Goal: Information Seeking & Learning: Learn about a topic

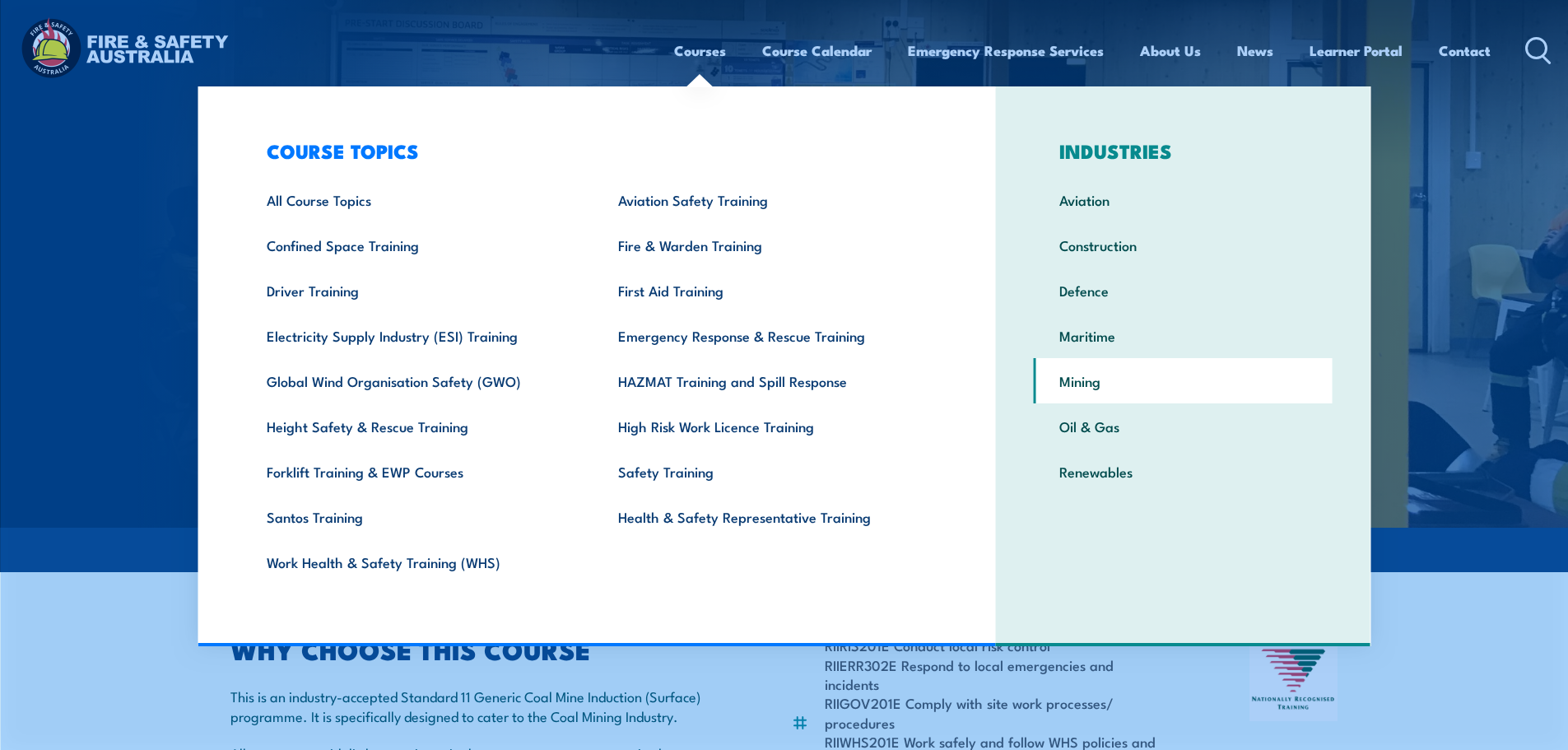
click at [1098, 393] on link "Mining" at bounding box center [1183, 380] width 299 height 45
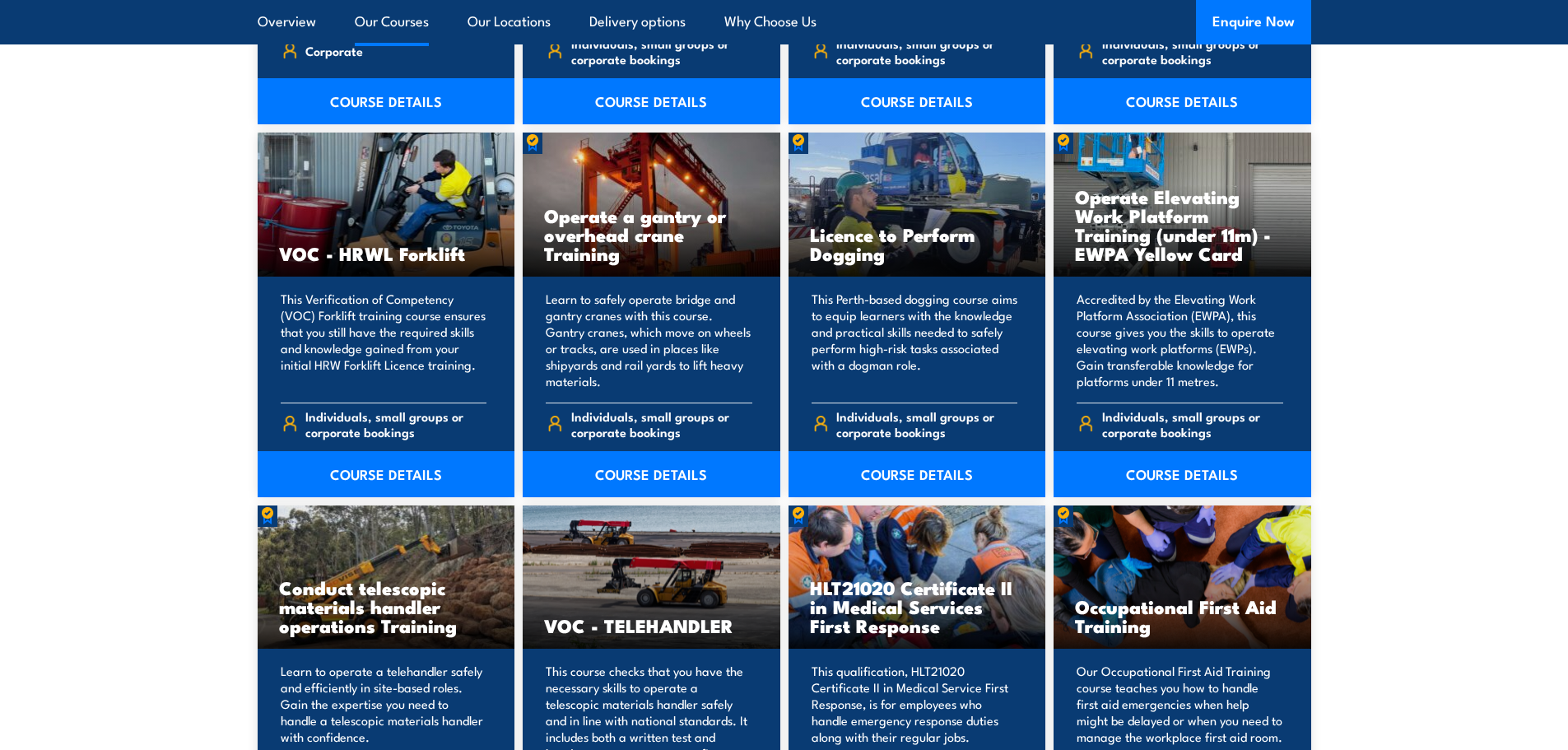
scroll to position [5656, 0]
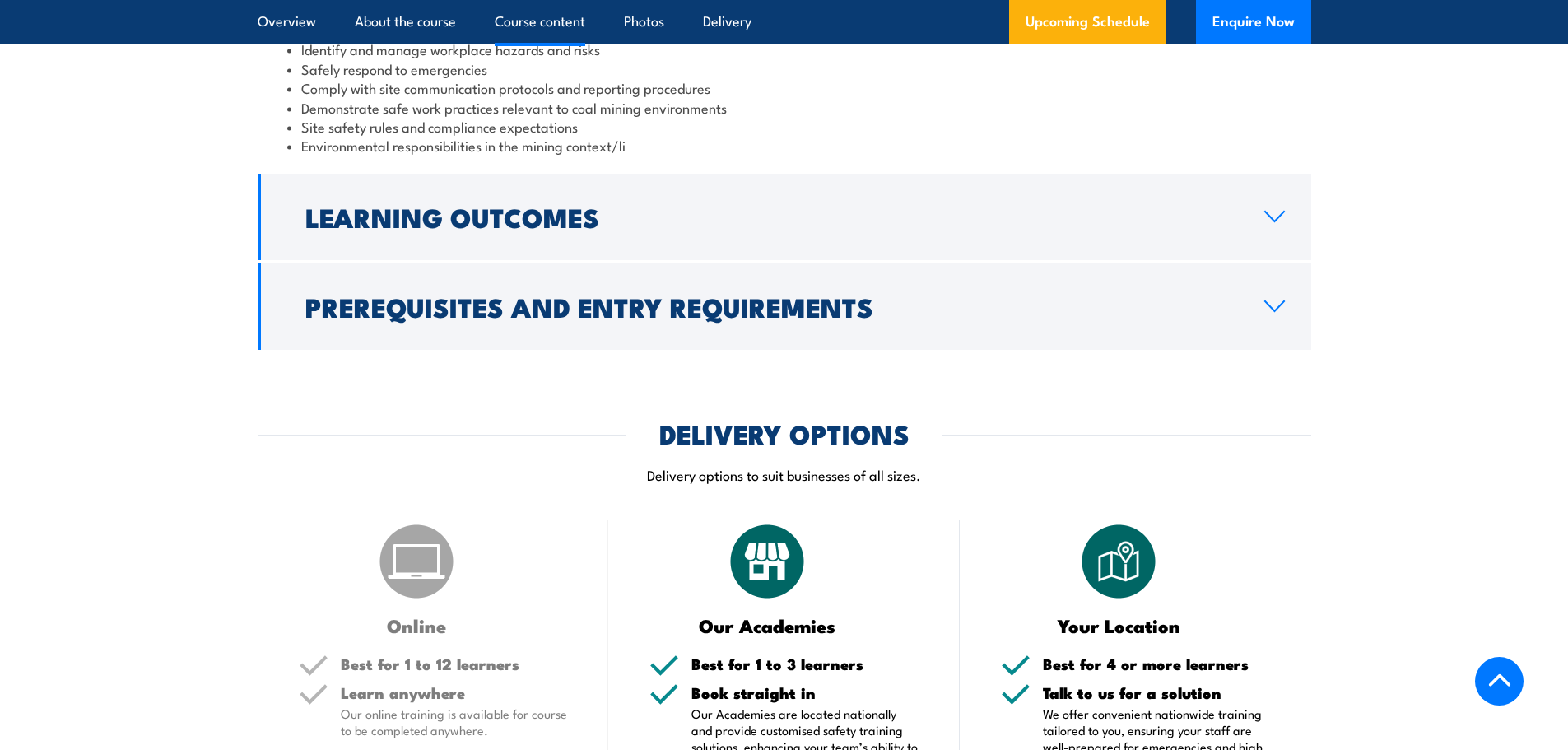
scroll to position [2004, 0]
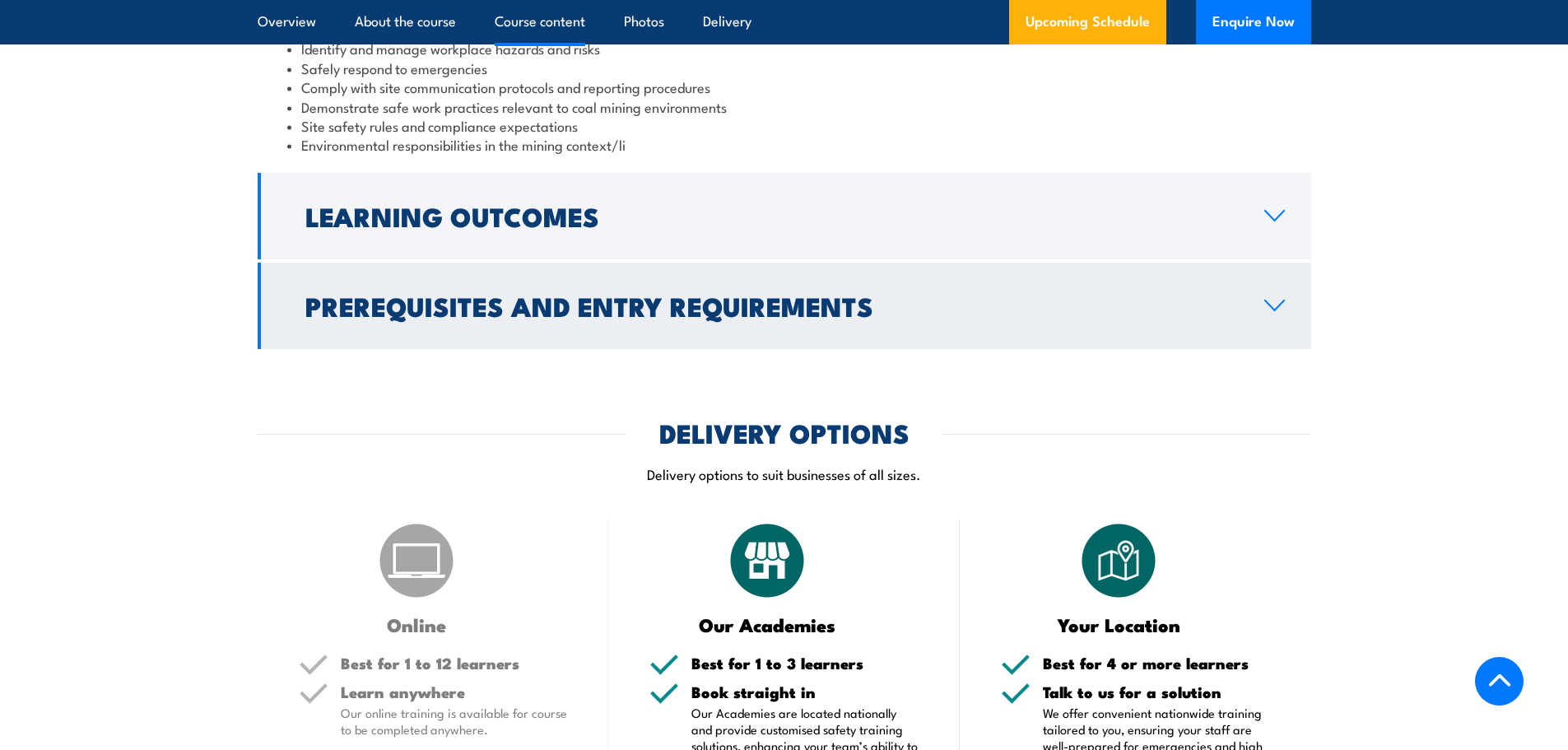
drag, startPoint x: 462, startPoint y: 378, endPoint x: 765, endPoint y: 343, distance: 305.0
click at [765, 317] on h2 "Prerequisites and Entry Requirements" at bounding box center [772, 305] width 933 height 23
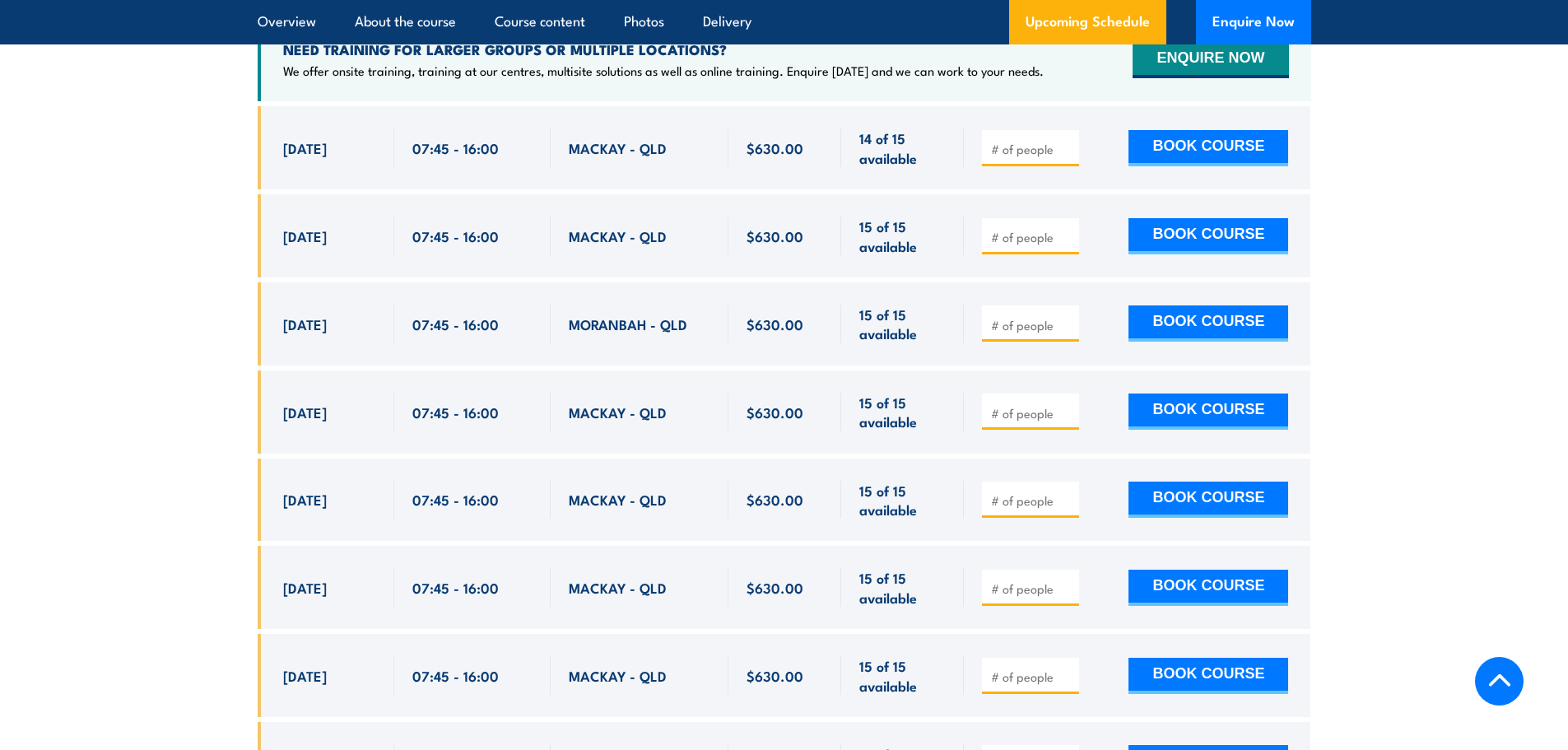
scroll to position [3164, 0]
